Goal: Task Accomplishment & Management: Complete application form

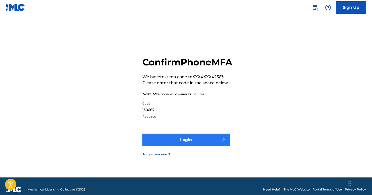
click at [216, 146] on button "Login" at bounding box center [187, 139] width 88 height 13
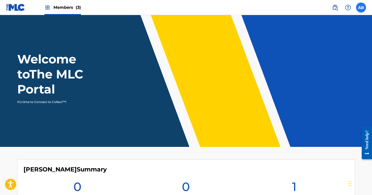
click at [362, 7] on label at bounding box center [361, 8] width 10 height 10
click at [361, 8] on input "AR Ashley Riley ashleyrileysings@gmail.com Notification Preferences Profile Log…" at bounding box center [361, 8] width 0 height 0
click at [67, 7] on span "Members (3)" at bounding box center [68, 8] width 28 height 6
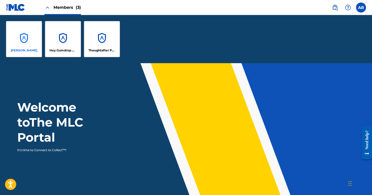
click at [27, 35] on div "[PERSON_NAME]" at bounding box center [24, 39] width 36 height 36
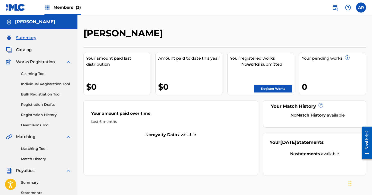
click at [61, 9] on span "Members (3)" at bounding box center [68, 8] width 28 height 6
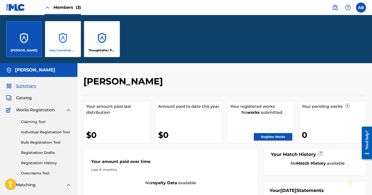
click at [63, 32] on div "Hey Gumdrop Music" at bounding box center [63, 39] width 36 height 36
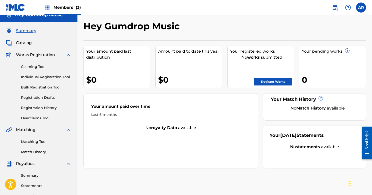
scroll to position [8, 0]
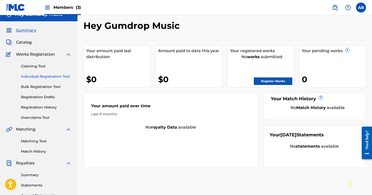
click at [48, 78] on link "Individual Registration Tool" at bounding box center [46, 76] width 51 height 5
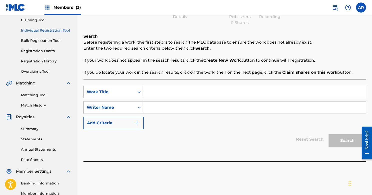
scroll to position [51, 0]
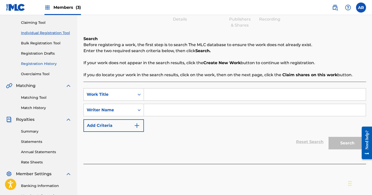
click at [50, 65] on link "Registration History" at bounding box center [46, 63] width 51 height 5
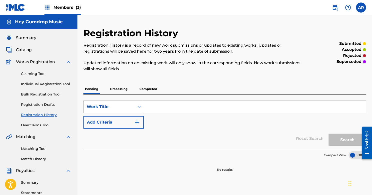
click at [66, 9] on span "Members (3)" at bounding box center [68, 8] width 28 height 6
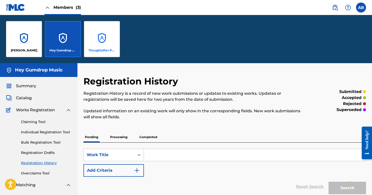
click at [104, 30] on div "Thoughtafter Publishing" at bounding box center [102, 39] width 36 height 36
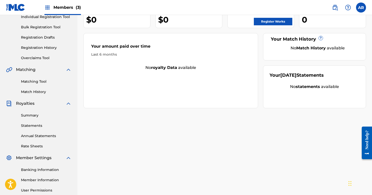
scroll to position [68, 0]
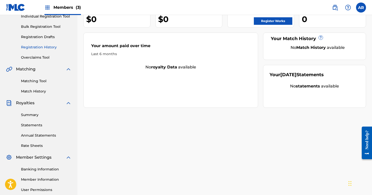
click at [38, 48] on link "Registration History" at bounding box center [46, 47] width 51 height 5
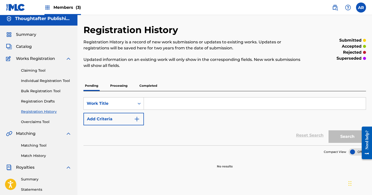
scroll to position [1, 0]
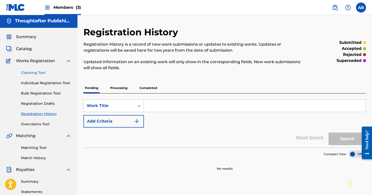
click at [31, 71] on link "Claiming Tool" at bounding box center [46, 72] width 51 height 5
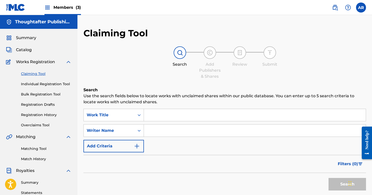
click at [60, 9] on span "Members (3)" at bounding box center [68, 8] width 28 height 6
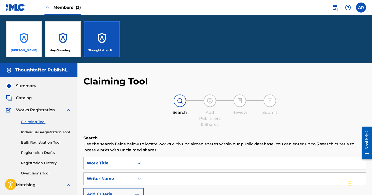
click at [19, 32] on div "[PERSON_NAME]" at bounding box center [24, 39] width 36 height 36
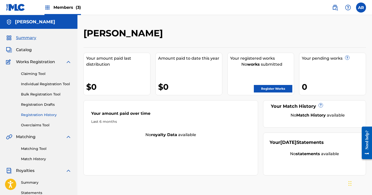
click at [35, 115] on link "Registration History" at bounding box center [46, 114] width 51 height 5
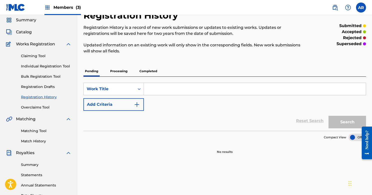
scroll to position [4, 0]
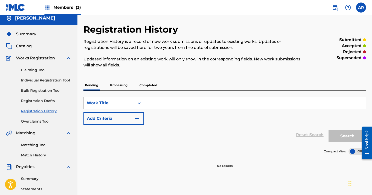
click at [124, 85] on p "Processing" at bounding box center [119, 85] width 20 height 11
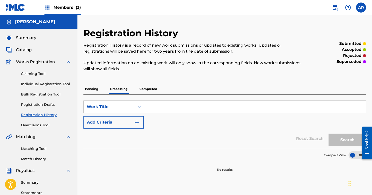
click at [147, 88] on p "Completed" at bounding box center [148, 89] width 21 height 11
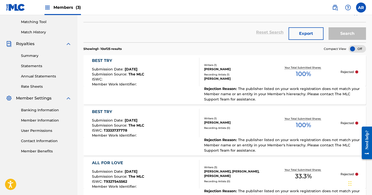
scroll to position [80, 0]
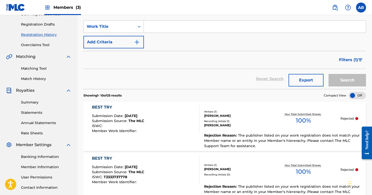
click at [282, 117] on div "Your Total Submitted Shares: 100 %" at bounding box center [304, 118] width 74 height 15
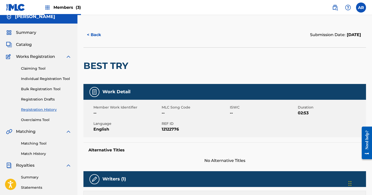
scroll to position [21, 0]
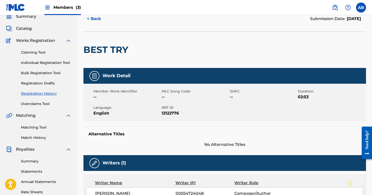
click at [365, 143] on div "Need help?" at bounding box center [367, 139] width 7 height 19
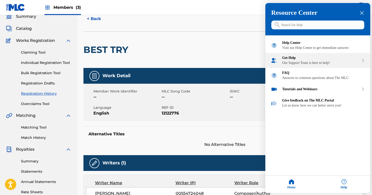
click at [325, 65] on div "Our Support Team is here to help!" at bounding box center [321, 63] width 77 height 4
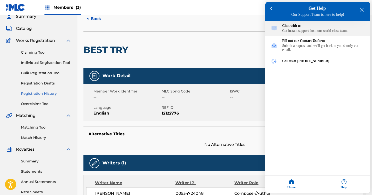
click at [301, 32] on div "Get instant support from our world-class team." at bounding box center [324, 31] width 83 height 4
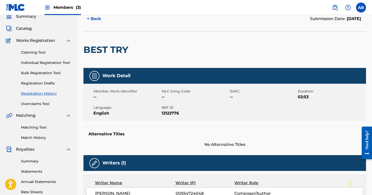
click at [207, 33] on div "BEST TRY" at bounding box center [225, 49] width 283 height 37
click at [284, 8] on nav "Members (3) AR AR Ashley Riley ashleyrileysings@gmail.com Notification Preferen…" at bounding box center [186, 7] width 372 height 15
click at [101, 19] on button "< Back" at bounding box center [99, 19] width 30 height 13
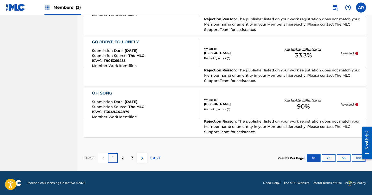
scroll to position [553, 0]
click at [134, 159] on div "3" at bounding box center [133, 158] width 10 height 10
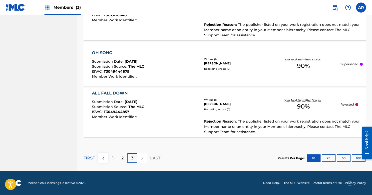
scroll to position [293, 0]
click at [121, 157] on div "2" at bounding box center [123, 158] width 10 height 10
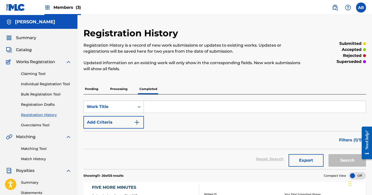
scroll to position [0, 0]
click at [117, 89] on p "Processing" at bounding box center [119, 89] width 20 height 11
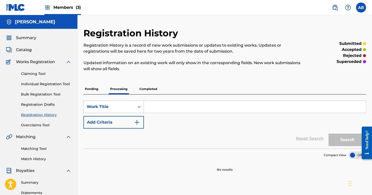
click at [93, 89] on p "Pending" at bounding box center [92, 89] width 16 height 11
click at [120, 89] on p "Processing" at bounding box center [119, 89] width 20 height 11
click at [148, 86] on p "Completed" at bounding box center [148, 89] width 21 height 11
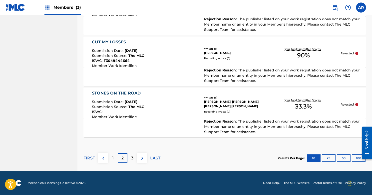
scroll to position [553, 0]
click at [342, 159] on button "50" at bounding box center [344, 158] width 14 height 8
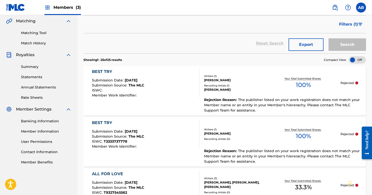
scroll to position [118, 0]
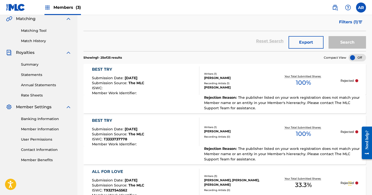
click at [156, 91] on div "BEST TRY Submission Date : Sep 08, 2025 Submission Source : The MLC ISWC : Memb…" at bounding box center [146, 80] width 108 height 29
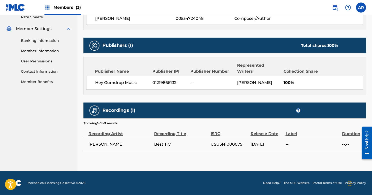
scroll to position [196, 0]
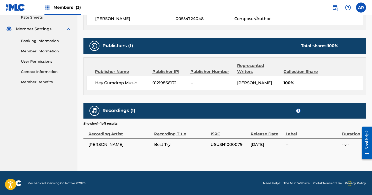
click at [365, 145] on div "Need help?" at bounding box center [367, 139] width 7 height 19
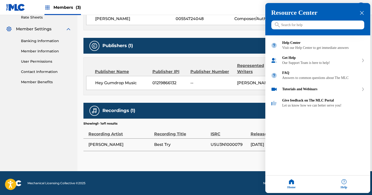
click at [343, 181] on div "Help" at bounding box center [344, 184] width 53 height 18
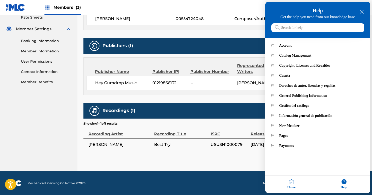
click at [363, 10] on icon "close resource center" at bounding box center [362, 12] width 4 height 4
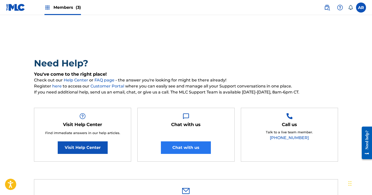
click at [165, 147] on button "Chat with us" at bounding box center [186, 147] width 50 height 13
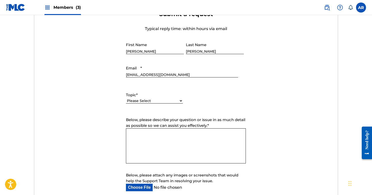
scroll to position [192, 0]
select select "I need help with managing my catalog"
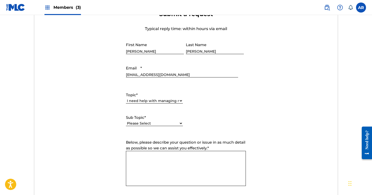
click at [152, 157] on textarea "Below, please describe your question or issue in as much detail as possible so …" at bounding box center [186, 168] width 120 height 35
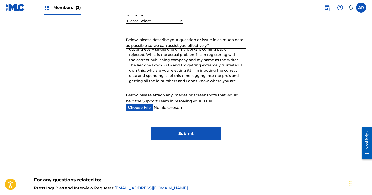
scroll to position [61, 0]
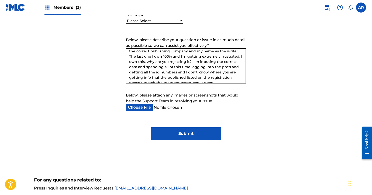
type textarea "Hello, I have been trying to register my catalog off and on for about a year an…"
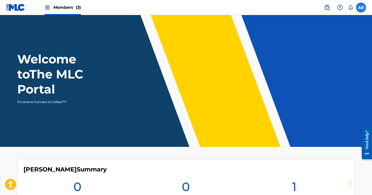
click at [360, 9] on label at bounding box center [361, 8] width 10 height 10
click at [361, 8] on input "AR [PERSON_NAME] [EMAIL_ADDRESS][DOMAIN_NAME] Notification Preferences Profile …" at bounding box center [361, 8] width 0 height 0
click at [213, 37] on header "Welcome to The MLC Portal It's time to Connect to Collect™!" at bounding box center [186, 81] width 372 height 132
click at [59, 6] on span "Members (3)" at bounding box center [68, 8] width 28 height 6
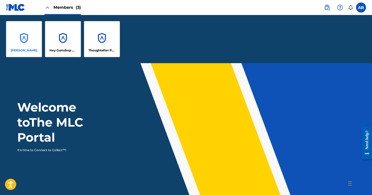
click at [27, 32] on div "[PERSON_NAME]" at bounding box center [24, 39] width 36 height 36
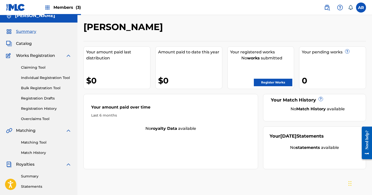
scroll to position [12, 0]
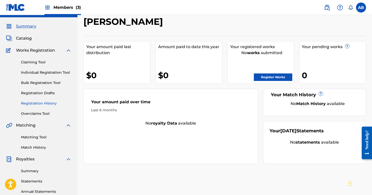
click at [38, 102] on link "Registration History" at bounding box center [46, 103] width 51 height 5
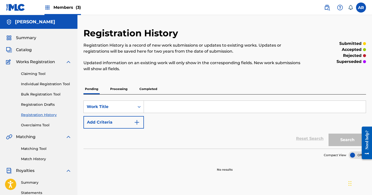
click at [143, 89] on p "Completed" at bounding box center [148, 89] width 21 height 11
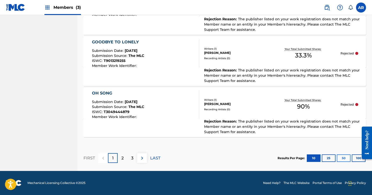
click at [343, 156] on button "50" at bounding box center [344, 158] width 14 height 8
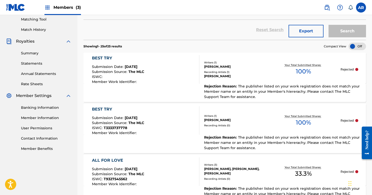
scroll to position [136, 0]
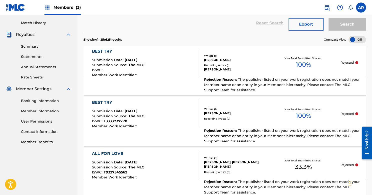
click at [232, 66] on div "Recording Artists ( 1 )" at bounding box center [235, 65] width 63 height 4
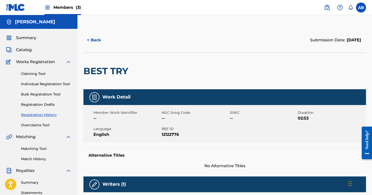
click at [64, 6] on span "Members (3)" at bounding box center [68, 8] width 28 height 6
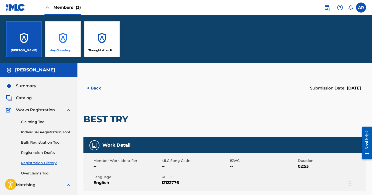
click at [66, 34] on div "Hey Gumdrop Music" at bounding box center [63, 39] width 36 height 36
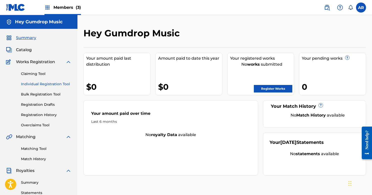
click at [30, 84] on link "Individual Registration Tool" at bounding box center [46, 83] width 51 height 5
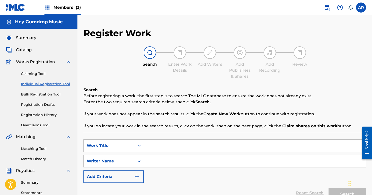
click at [171, 144] on input "Search Form" at bounding box center [255, 145] width 222 height 12
type input "best try"
click at [173, 160] on input "Search Form" at bounding box center [255, 161] width 222 height 12
type input "[PERSON_NAME]"
drag, startPoint x: 173, startPoint y: 160, endPoint x: 347, endPoint y: 190, distance: 176.9
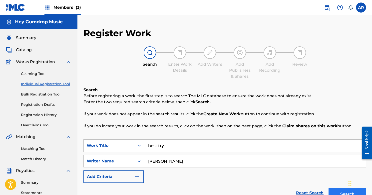
click at [347, 190] on button "Search" at bounding box center [348, 194] width 38 height 13
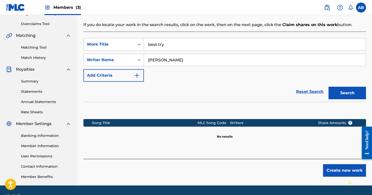
scroll to position [103, 0]
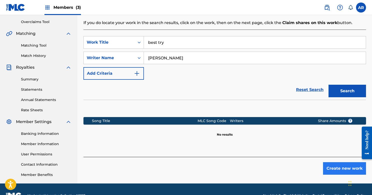
click at [339, 164] on button "Create new work" at bounding box center [344, 168] width 43 height 13
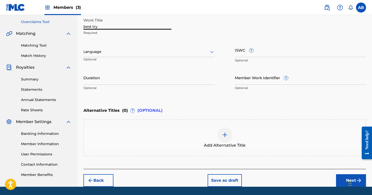
drag, startPoint x: 99, startPoint y: 27, endPoint x: 37, endPoint y: 23, distance: 61.6
click at [38, 24] on main "Hey Gumdrop Music Summary Catalog Works Registration Claiming Tool Individual R…" at bounding box center [186, 49] width 372 height 274
type input "e"
type input "Best Try"
click at [135, 49] on div at bounding box center [150, 52] width 132 height 6
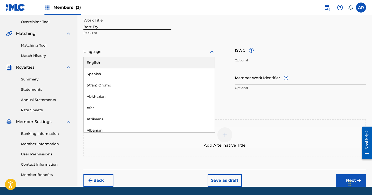
click at [114, 63] on div "English" at bounding box center [149, 62] width 131 height 11
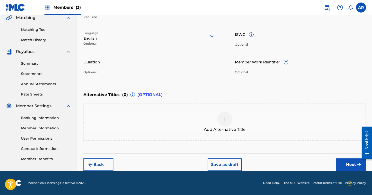
scroll to position [119, 0]
click at [125, 67] on input "Duration" at bounding box center [150, 62] width 132 height 14
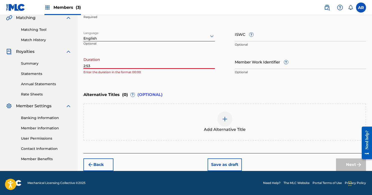
type input "2:53"
click at [180, 87] on div "Enter Work Details Enter work details for ‘ Best Try ’ below. Work Title Best T…" at bounding box center [225, 28] width 283 height 121
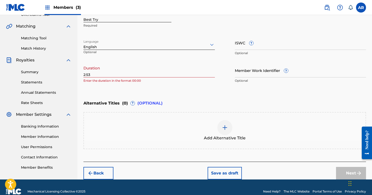
scroll to position [107, 0]
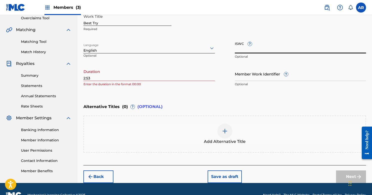
click at [262, 45] on input "ISWC ?" at bounding box center [301, 46] width 132 height 14
click at [256, 49] on input "ISWC ?" at bounding box center [301, 46] width 132 height 14
paste input "T-333.373.777-8"
type input "T-333.373.777-8"
click at [272, 65] on div "Work Title Best Try Required Language English Optional ISWC ? T-333.373.777-8 O…" at bounding box center [225, 51] width 283 height 78
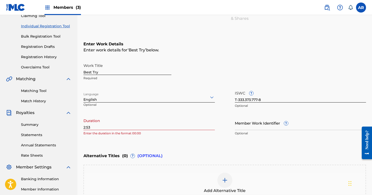
scroll to position [58, 0]
click at [148, 125] on input "2:53" at bounding box center [150, 123] width 132 height 14
click at [83, 127] on div "Register Work Search Enter Work Details Add Writers Add Publishers & Shares Add…" at bounding box center [225, 101] width 295 height 262
click at [84, 127] on input "2:53" at bounding box center [150, 123] width 132 height 14
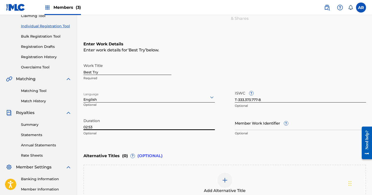
type input "02:53"
click at [143, 141] on div "Enter Work Details Enter work details for ‘ Best Try ’ below. Work Title Best T…" at bounding box center [225, 89] width 283 height 121
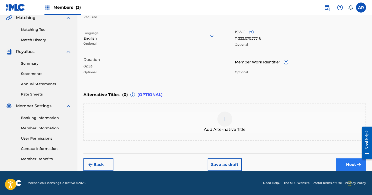
click at [348, 164] on button "Next" at bounding box center [351, 164] width 30 height 13
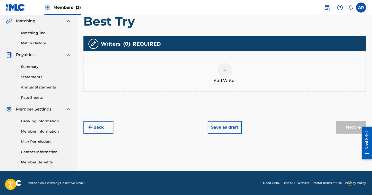
click at [222, 70] on div at bounding box center [225, 70] width 15 height 15
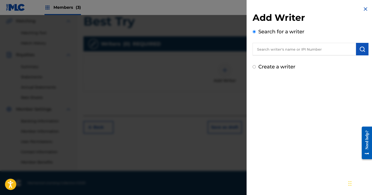
click at [271, 52] on input "text" at bounding box center [305, 49] width 104 height 13
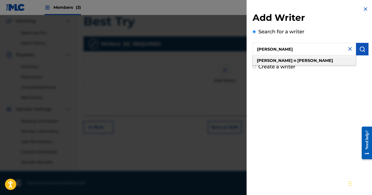
click at [298, 59] on strong "[PERSON_NAME]" at bounding box center [316, 60] width 36 height 5
type input "[PERSON_NAME]"
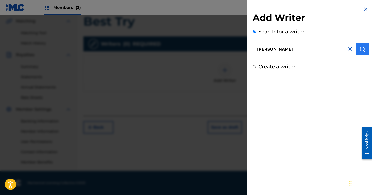
click at [361, 49] on img "submit" at bounding box center [363, 49] width 6 height 6
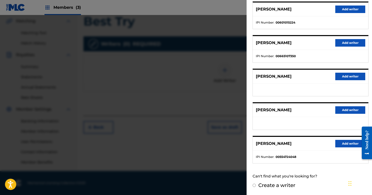
scroll to position [64, 0]
click at [340, 144] on button "Add writer" at bounding box center [351, 144] width 30 height 8
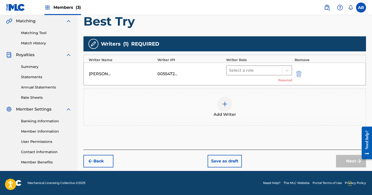
click at [245, 71] on div at bounding box center [254, 70] width 51 height 7
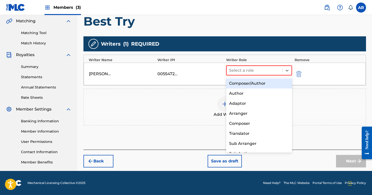
click at [249, 81] on div "Composer/Author" at bounding box center [259, 83] width 66 height 10
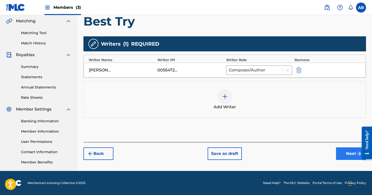
click at [342, 151] on button "Next" at bounding box center [351, 153] width 30 height 13
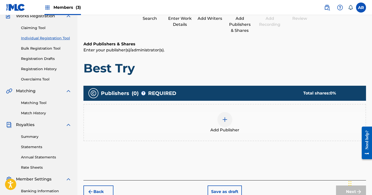
scroll to position [46, 0]
click at [228, 119] on img at bounding box center [225, 119] width 6 height 6
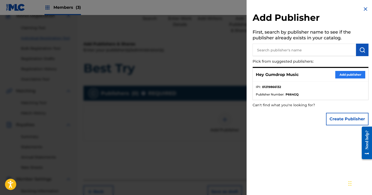
click at [344, 73] on button "Add publisher" at bounding box center [351, 75] width 30 height 8
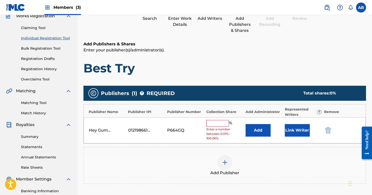
click at [218, 121] on input "text" at bounding box center [218, 123] width 23 height 7
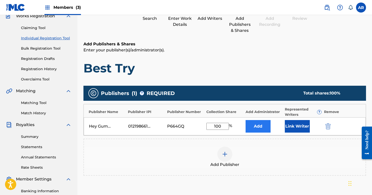
type input "100"
click at [252, 125] on button "Add" at bounding box center [258, 126] width 25 height 13
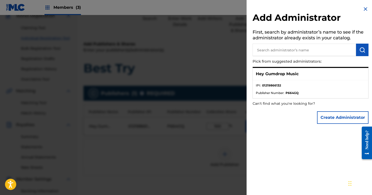
click at [364, 9] on img at bounding box center [366, 9] width 6 height 6
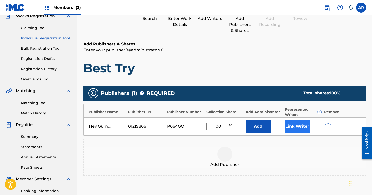
click at [294, 121] on button "Link Writer" at bounding box center [297, 126] width 25 height 13
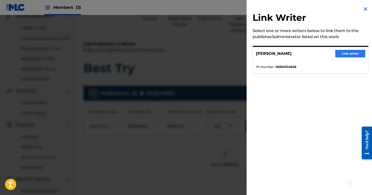
click at [343, 54] on button "Link writer" at bounding box center [351, 54] width 30 height 8
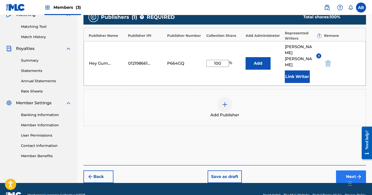
click at [336, 170] on button "Next" at bounding box center [351, 176] width 30 height 13
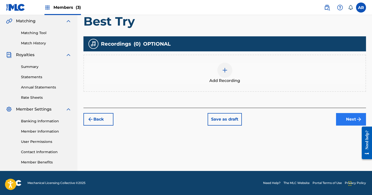
click at [347, 117] on button "Next" at bounding box center [351, 119] width 30 height 13
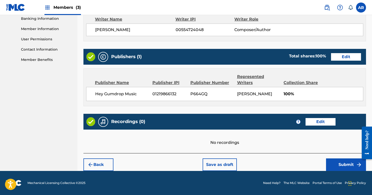
scroll to position [218, 0]
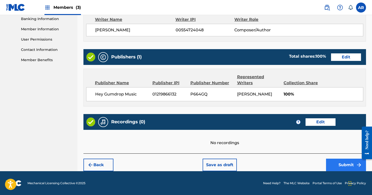
click at [342, 164] on button "Submit" at bounding box center [346, 164] width 40 height 13
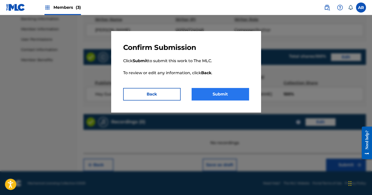
click at [221, 95] on button "Submit" at bounding box center [221, 94] width 58 height 13
